Goal: Find specific page/section

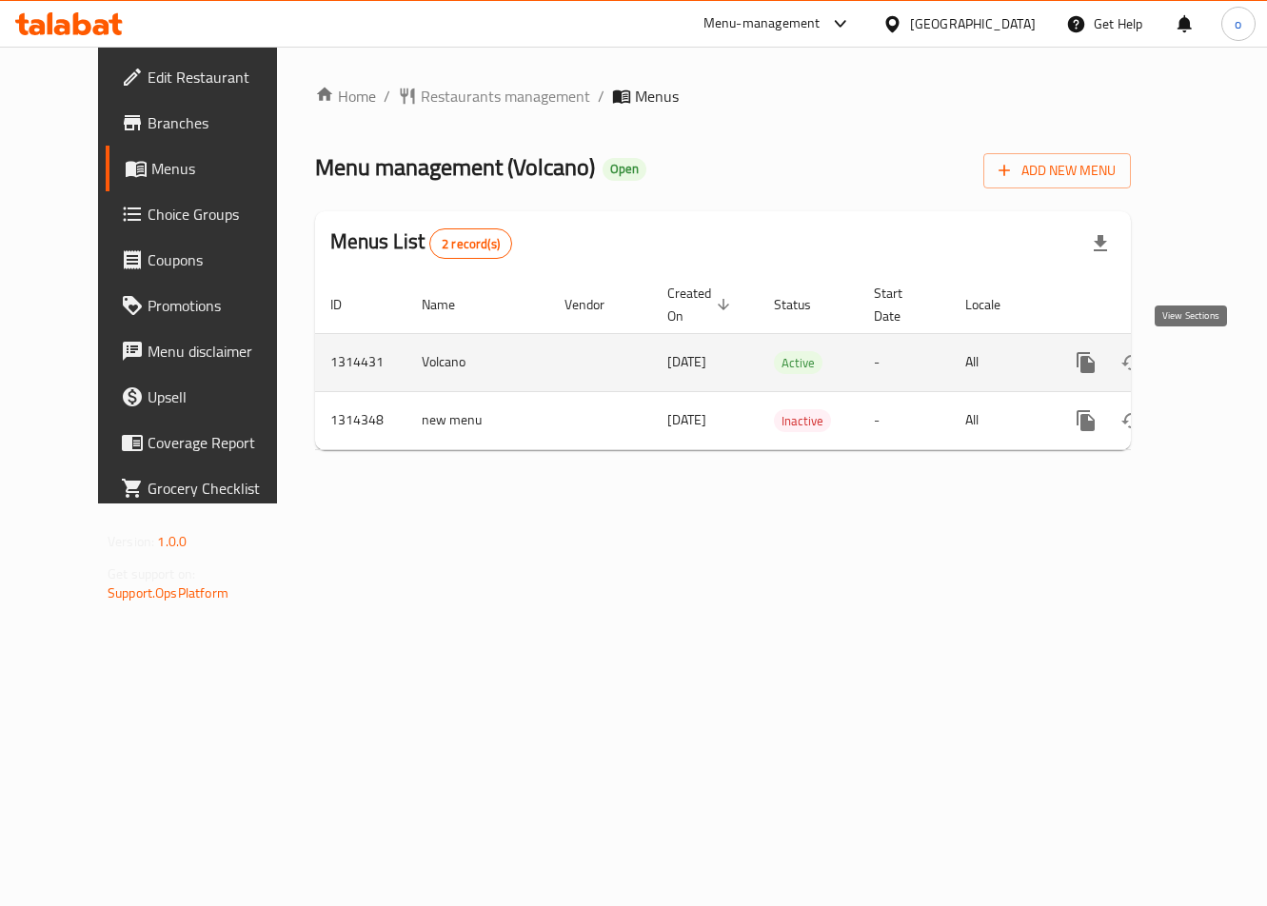
click at [1212, 363] on icon "enhanced table" at bounding box center [1223, 362] width 23 height 23
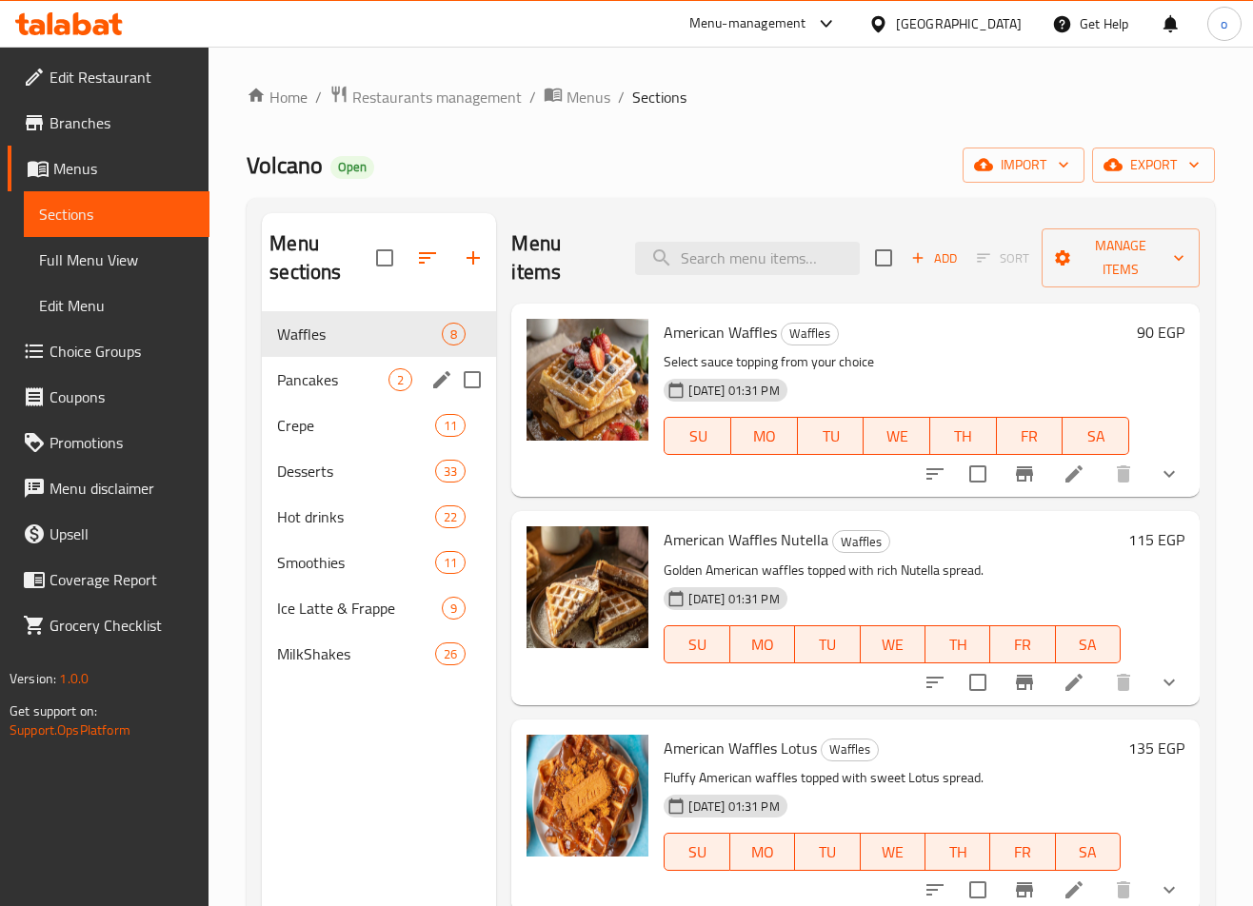
click at [332, 395] on div "Pancakes 2" at bounding box center [379, 380] width 234 height 46
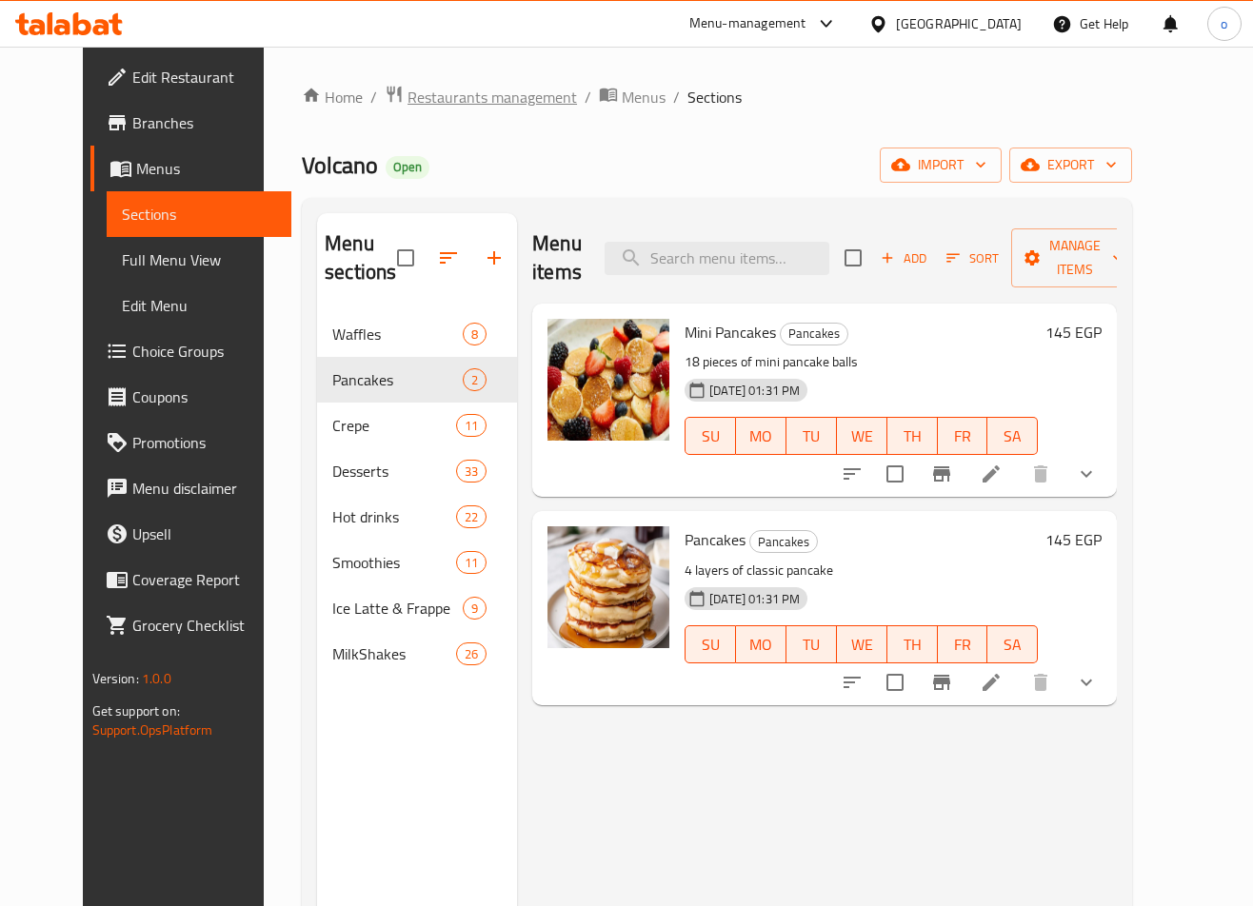
click at [462, 90] on span "Restaurants management" at bounding box center [492, 97] width 169 height 23
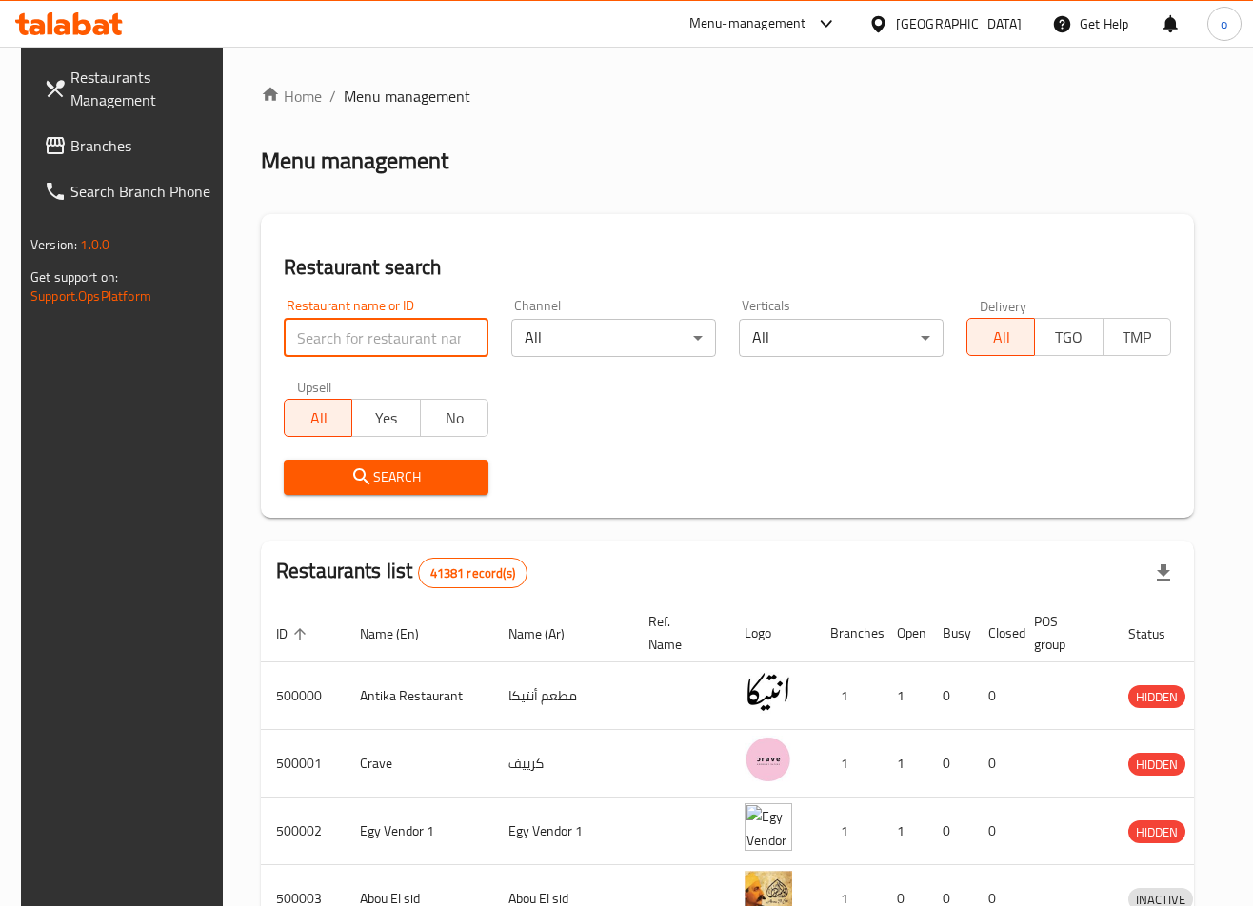
click at [451, 342] on input "search" at bounding box center [386, 338] width 205 height 38
paste input "778853"
type input "778853"
click at [98, 155] on span "Branches" at bounding box center [142, 145] width 145 height 23
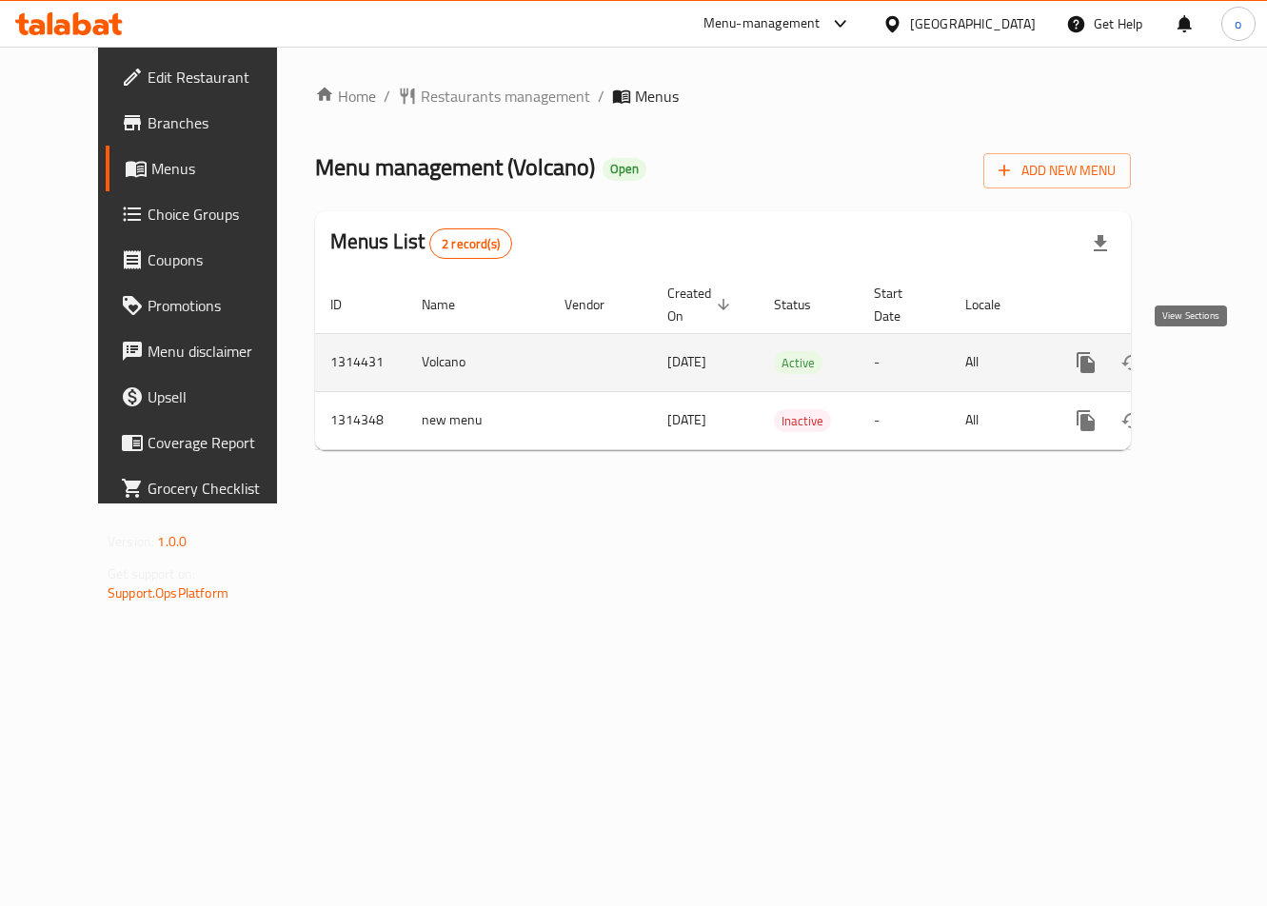
click at [1212, 360] on icon "enhanced table" at bounding box center [1223, 362] width 23 height 23
